Goal: Task Accomplishment & Management: Use online tool/utility

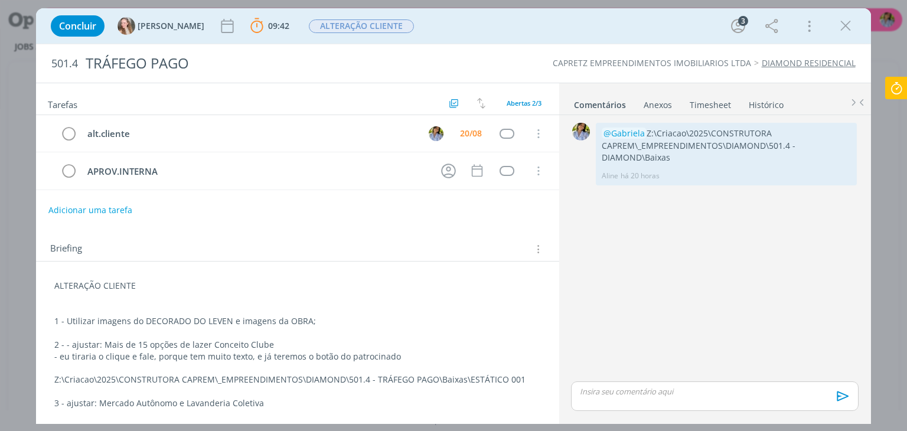
click at [899, 83] on icon at bounding box center [896, 88] width 21 height 23
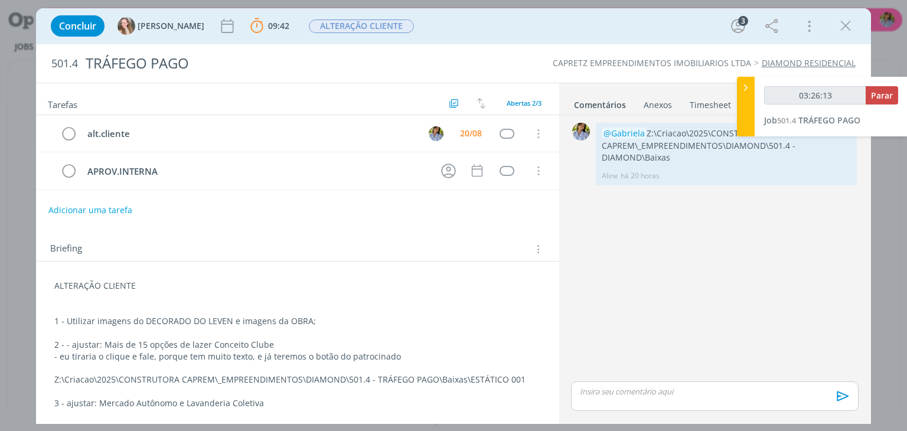
type input "03:26:14"
click at [884, 97] on span "Parar" at bounding box center [882, 95] width 22 height 11
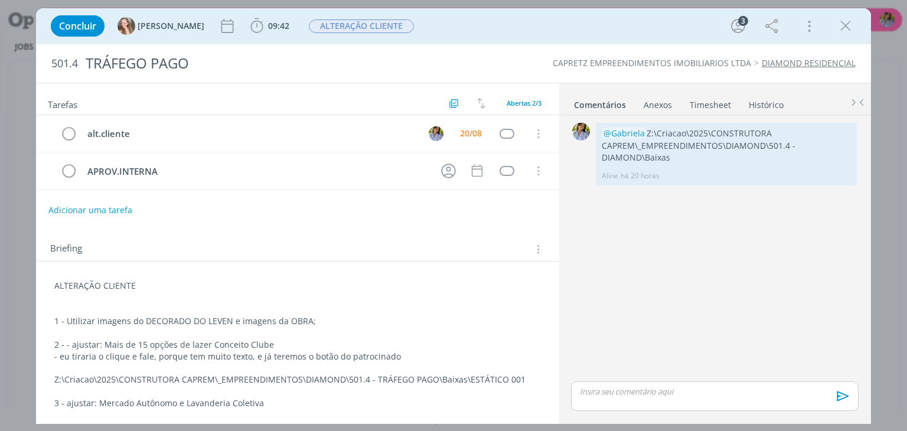
drag, startPoint x: 843, startPoint y: 29, endPoint x: 851, endPoint y: 39, distance: 13.0
click at [844, 29] on icon "dialog" at bounding box center [846, 26] width 18 height 18
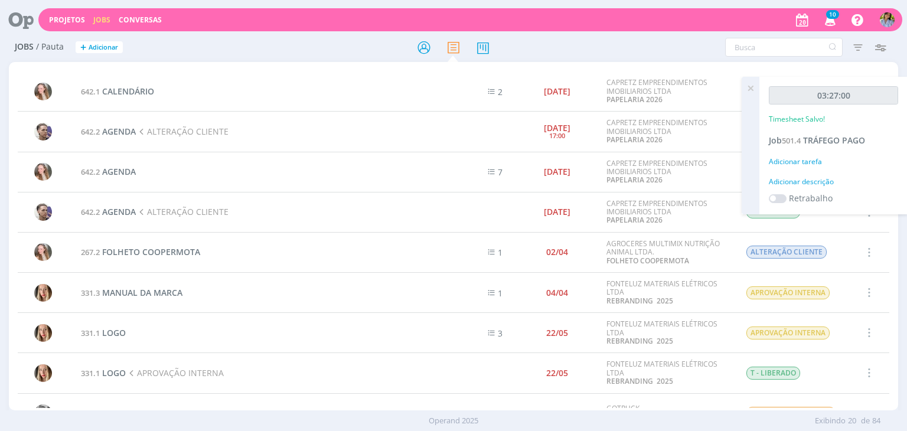
click at [753, 87] on icon at bounding box center [750, 88] width 21 height 23
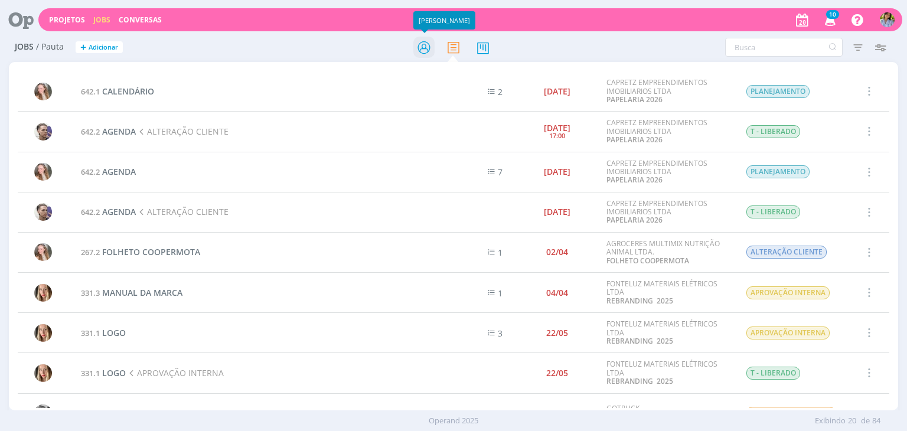
click at [420, 53] on icon at bounding box center [423, 47] width 21 height 23
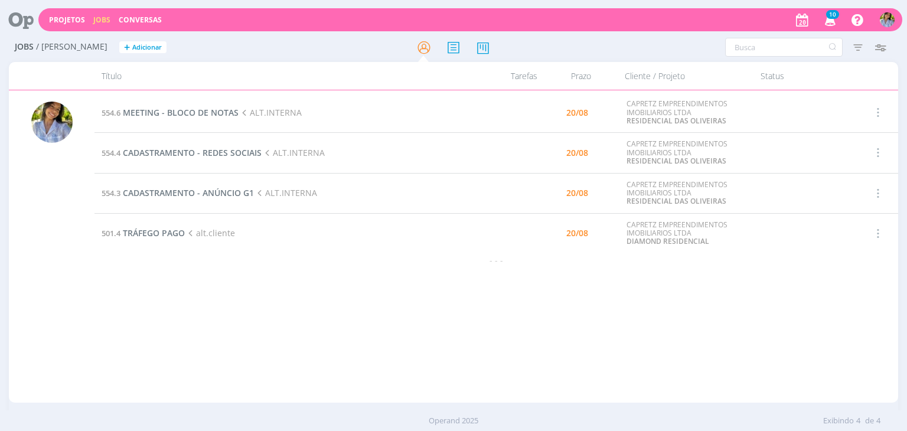
click at [831, 25] on icon "button" at bounding box center [830, 19] width 21 height 20
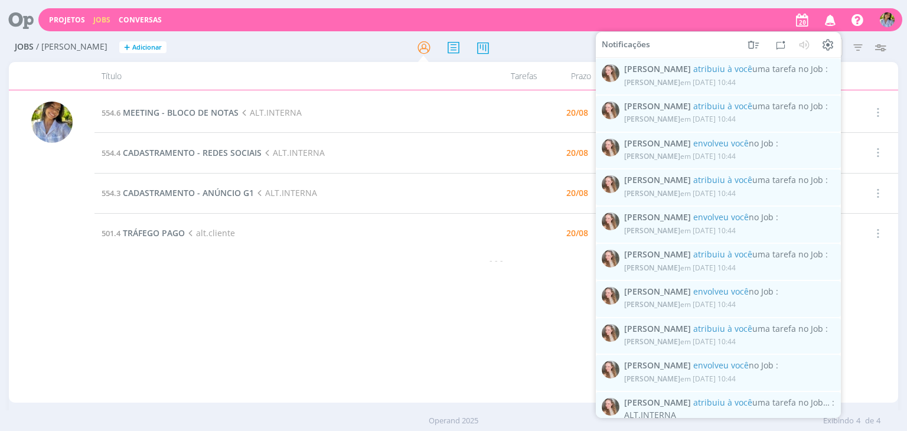
click at [833, 22] on icon "button" at bounding box center [830, 19] width 21 height 20
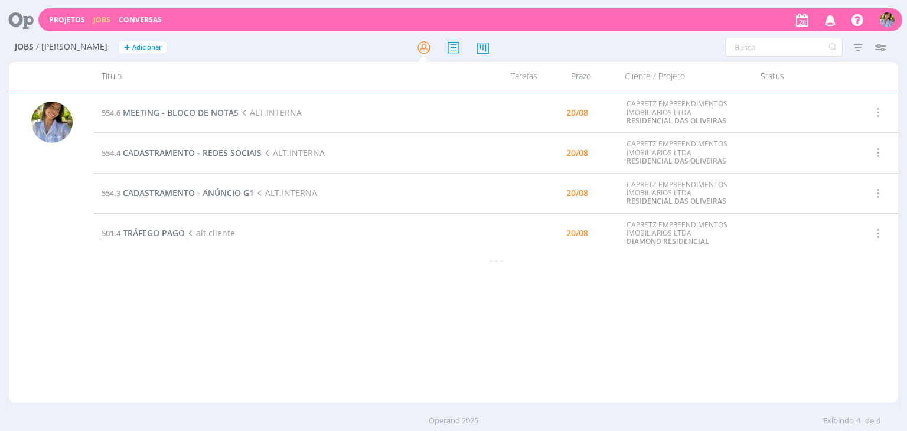
click at [172, 237] on span "TRÁFEGO PAGO" at bounding box center [154, 232] width 62 height 11
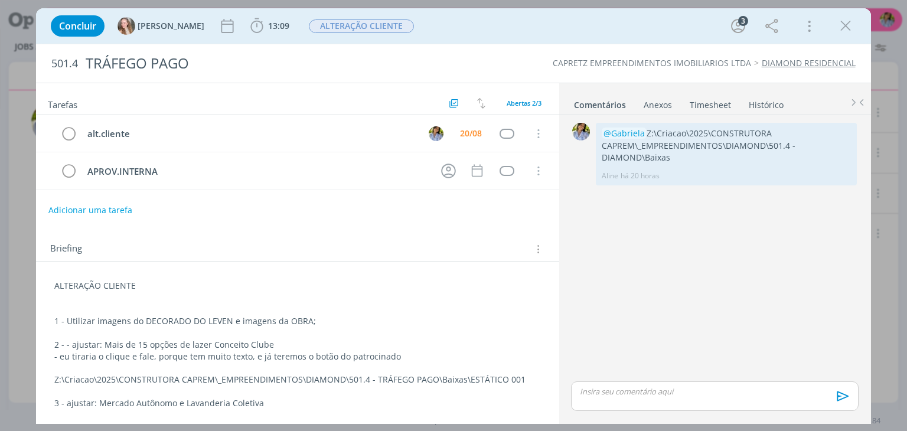
click at [708, 106] on link "Timesheet" at bounding box center [710, 102] width 43 height 17
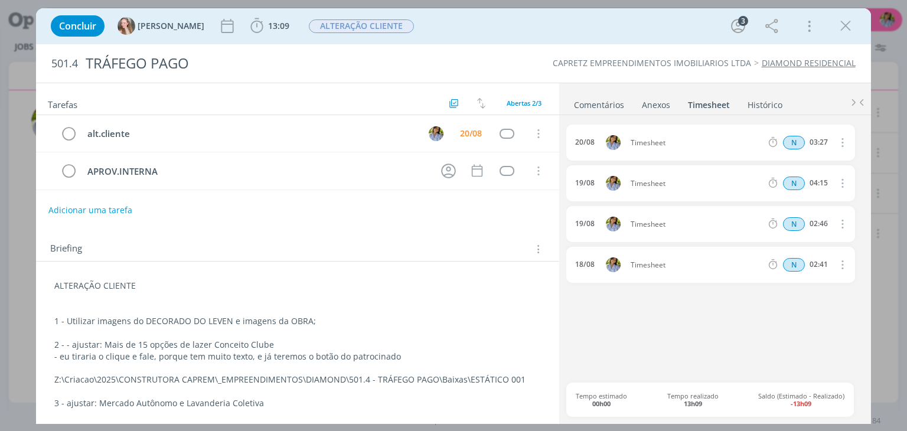
click at [841, 145] on icon "dialog" at bounding box center [841, 142] width 13 height 14
click at [801, 177] on link "Editar" at bounding box center [808, 181] width 93 height 19
drag, startPoint x: 807, startPoint y: 142, endPoint x: 833, endPoint y: 143, distance: 26.0
click at [833, 143] on div "N 03:27" at bounding box center [844, 142] width 161 height 15
type input "02:00"
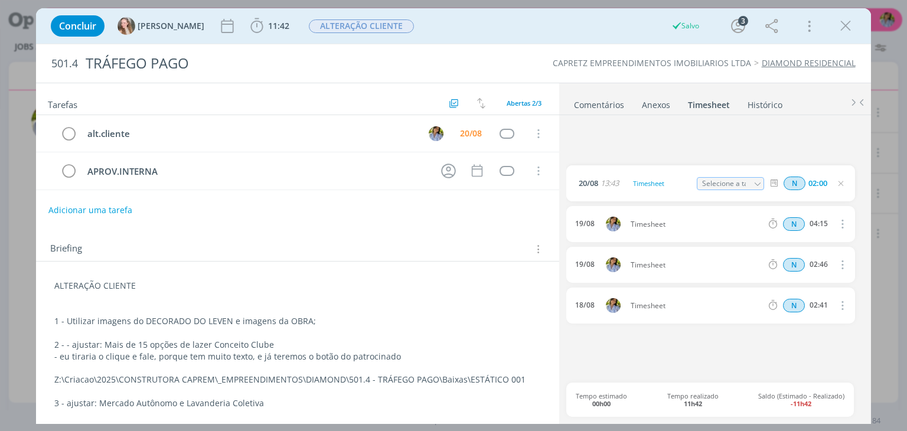
click at [799, 96] on ul "Comentários Anexos 0 Timesheet Histórico" at bounding box center [715, 99] width 312 height 32
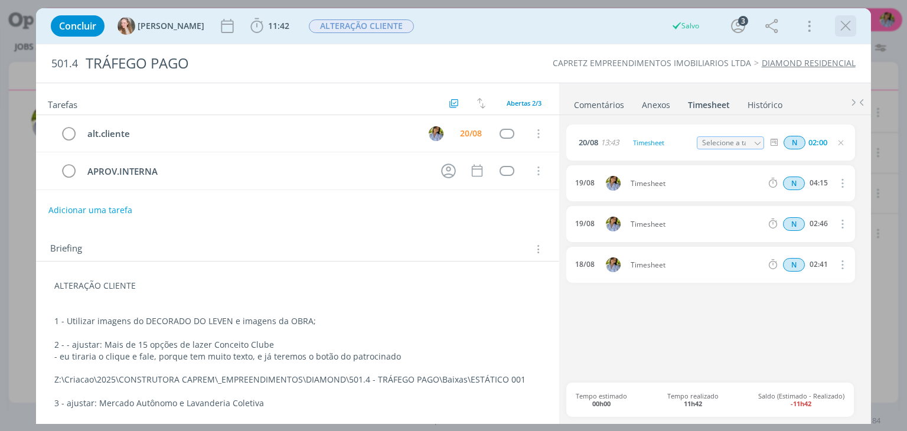
click at [850, 33] on icon "dialog" at bounding box center [846, 26] width 18 height 18
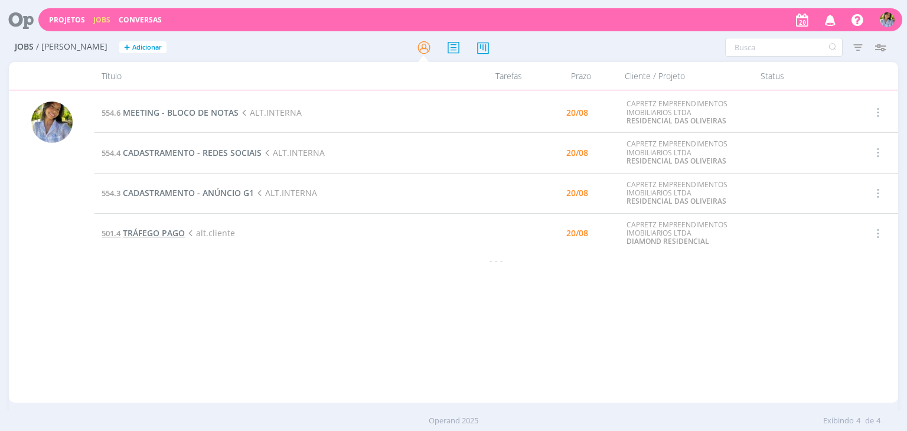
click at [146, 234] on span "TRÁFEGO PAGO" at bounding box center [154, 232] width 62 height 11
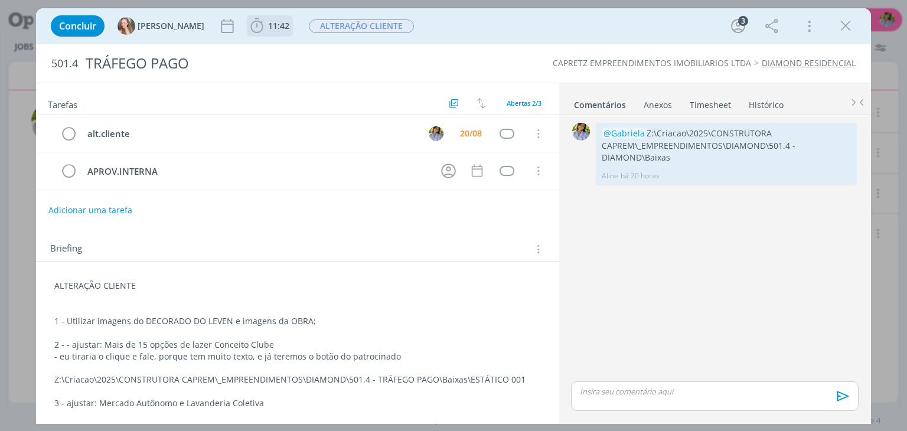
click at [268, 28] on span "11:42" at bounding box center [278, 25] width 21 height 11
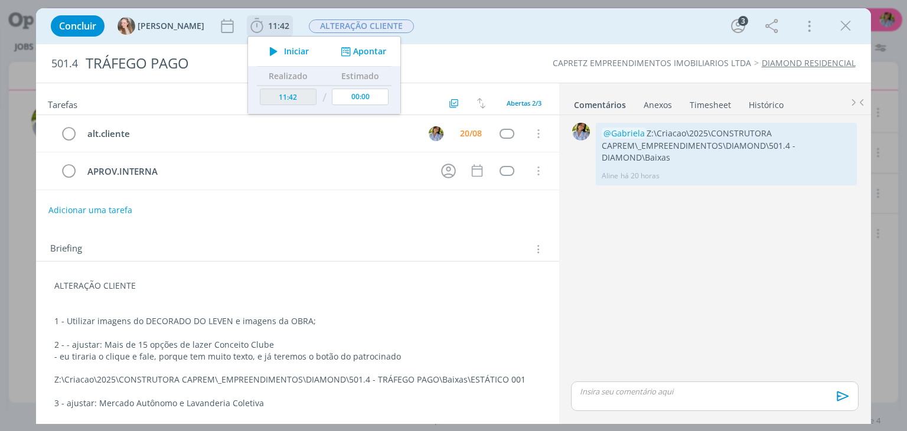
click at [263, 54] on icon "dialog" at bounding box center [273, 51] width 21 height 15
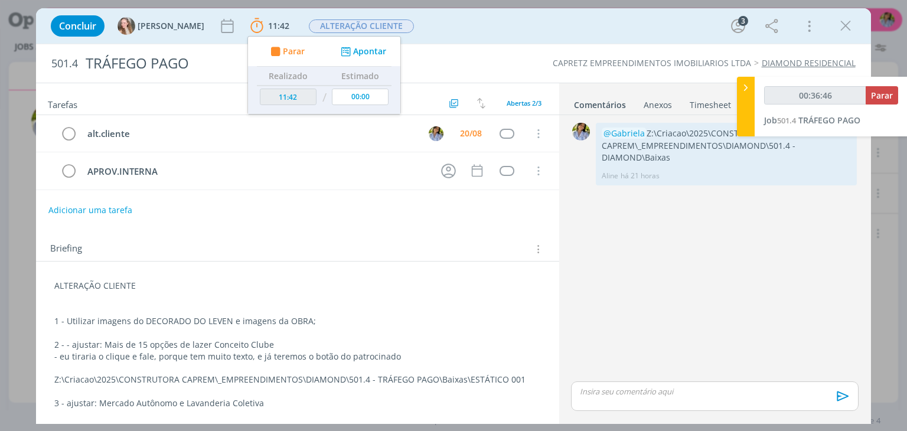
type input "00:37:46"
